Goal: Find specific page/section: Find specific page/section

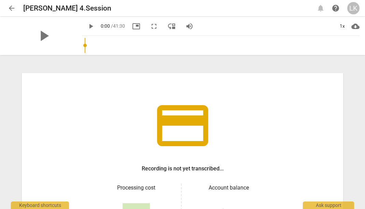
scroll to position [6, 0]
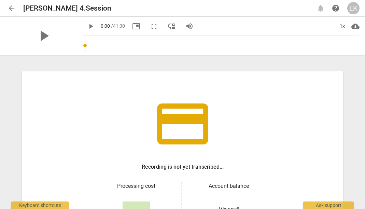
click at [12, 8] on span "arrow_back" at bounding box center [12, 8] width 8 height 8
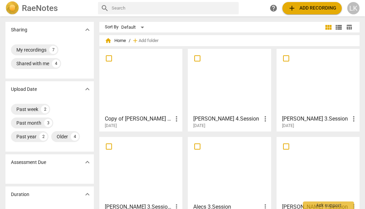
click at [226, 78] on div at bounding box center [229, 81] width 78 height 60
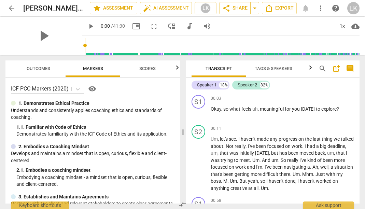
click at [11, 7] on span "arrow_back" at bounding box center [12, 8] width 8 height 8
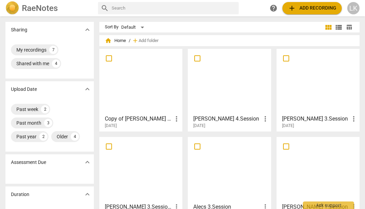
click at [154, 93] on div at bounding box center [141, 81] width 78 height 60
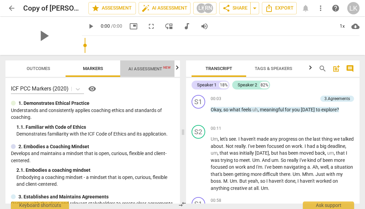
click at [153, 71] on span "AI Assessment New" at bounding box center [149, 68] width 42 height 5
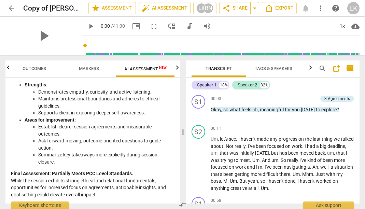
click at [92, 73] on span "Markers" at bounding box center [89, 68] width 37 height 9
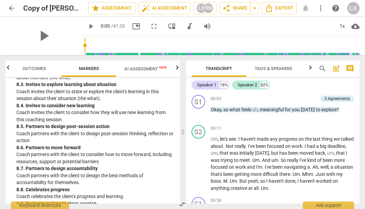
scroll to position [905, 0]
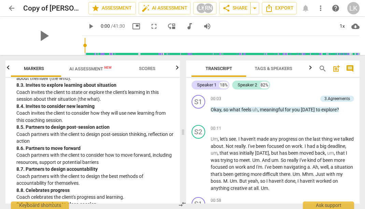
click at [151, 67] on span "Scores" at bounding box center [147, 68] width 16 height 5
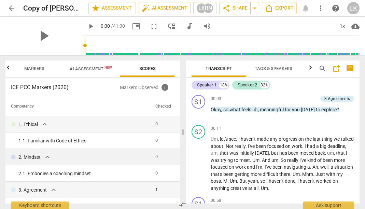
scroll to position [0, 0]
click at [42, 66] on span "Markers" at bounding box center [34, 68] width 20 height 5
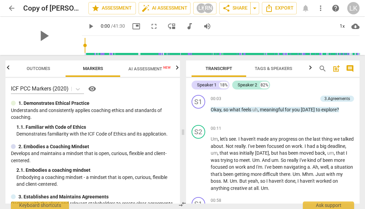
scroll to position [0, 0]
click at [42, 67] on span "Outcomes" at bounding box center [39, 68] width 24 height 5
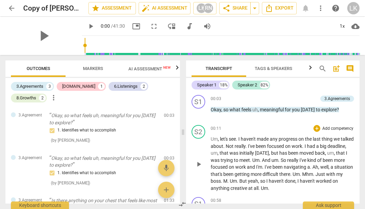
scroll to position [0, 0]
click at [17, 9] on span "arrow_back" at bounding box center [11, 8] width 12 height 8
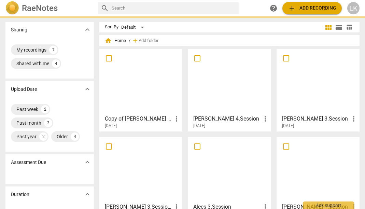
click at [229, 98] on div at bounding box center [229, 81] width 78 height 60
